Goal: Check status

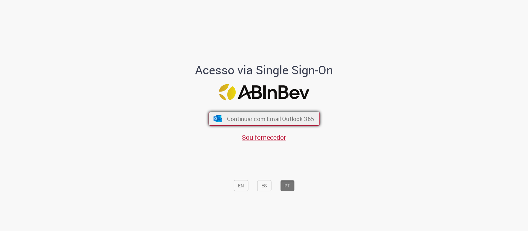
click at [250, 123] on button "Continuar com Email Outlook 365" at bounding box center [264, 119] width 111 height 14
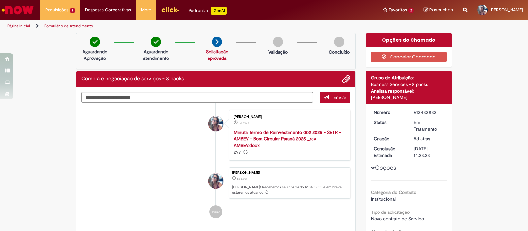
click at [147, 167] on li "[PERSON_NAME] 8d atrás 8 dias atrás [PERSON_NAME]! Recebemos seu chamado R13433…" at bounding box center [216, 183] width 270 height 32
